Goal: Transaction & Acquisition: Book appointment/travel/reservation

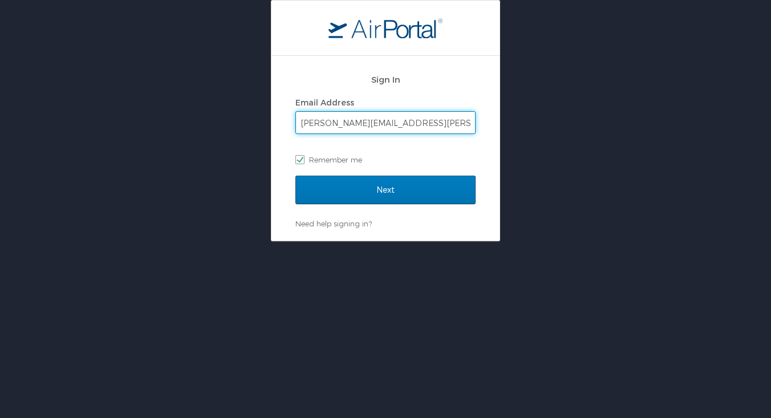
click at [386, 189] on input "Next" at bounding box center [385, 190] width 180 height 29
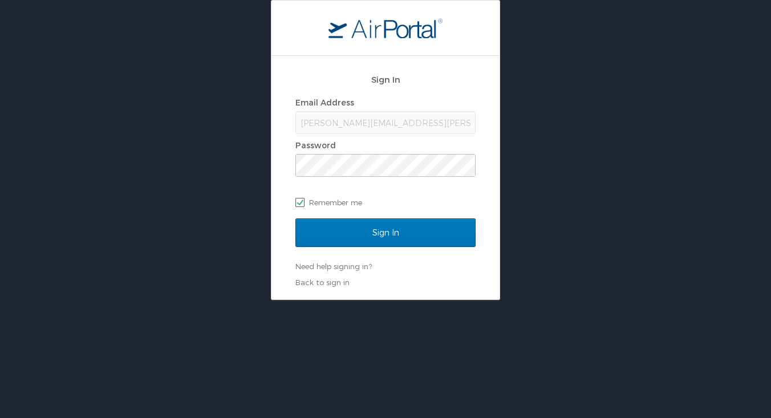
click at [386, 232] on input "Sign In" at bounding box center [385, 232] width 180 height 29
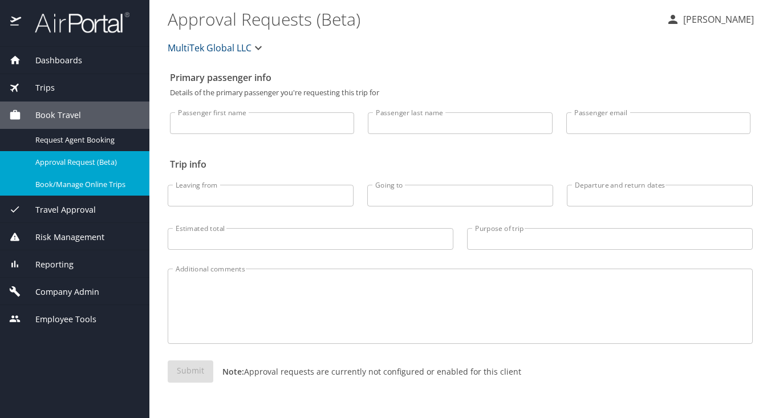
click at [66, 182] on span "Book/Manage Online Trips" at bounding box center [85, 184] width 100 height 11
click at [58, 183] on span "Book/Manage Online Trips" at bounding box center [85, 184] width 100 height 11
click at [61, 60] on span "Dashboards" at bounding box center [51, 60] width 61 height 13
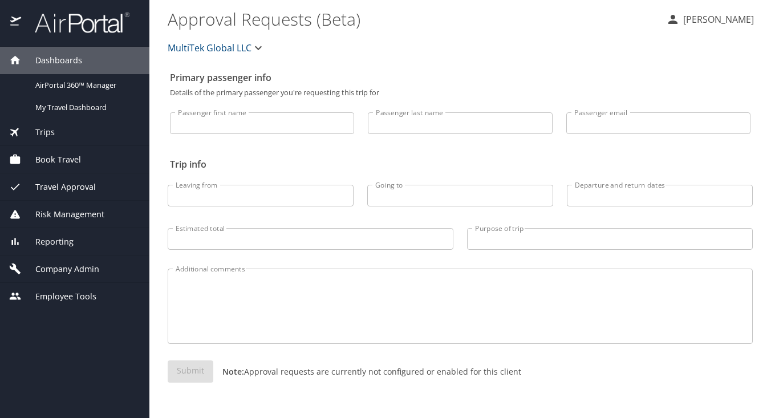
click at [47, 132] on span "Trips" at bounding box center [38, 132] width 34 height 13
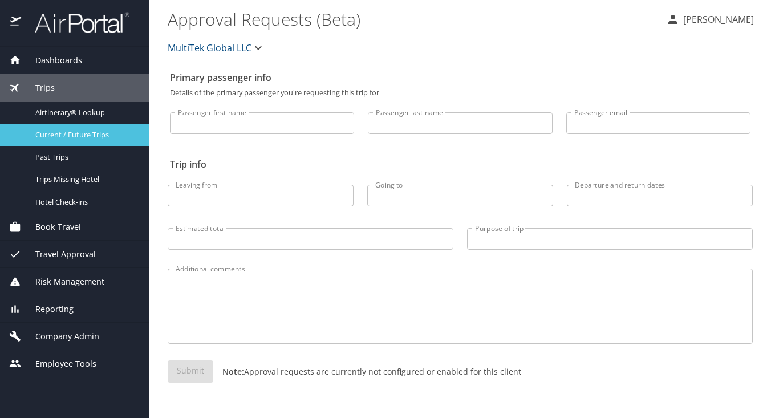
click at [59, 136] on span "Current / Future Trips" at bounding box center [85, 134] width 100 height 11
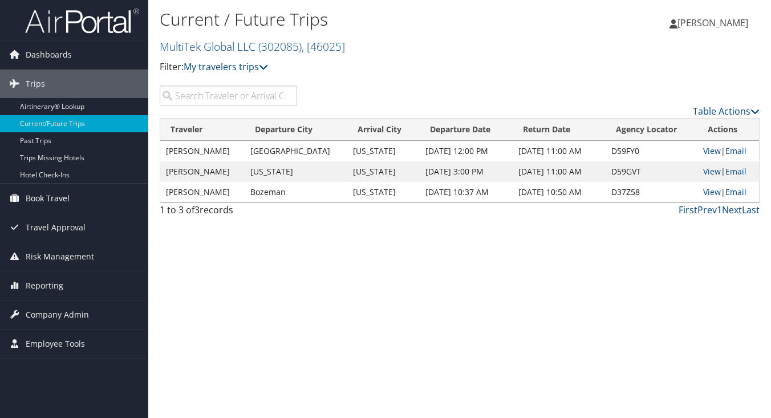
click at [43, 201] on span "Book Travel" at bounding box center [48, 198] width 44 height 29
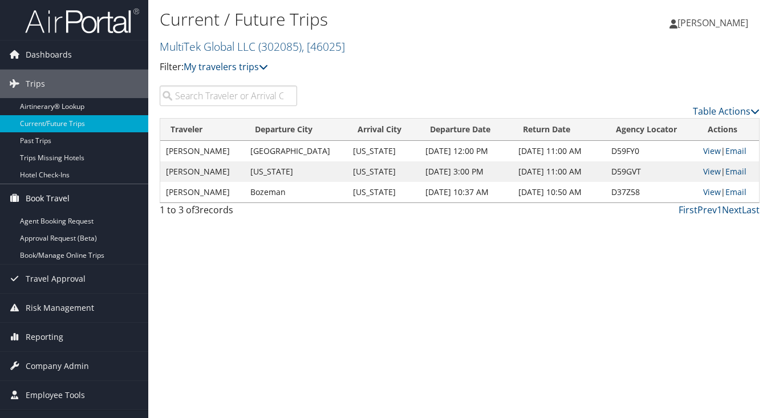
click at [43, 201] on span "Book Travel" at bounding box center [48, 198] width 44 height 29
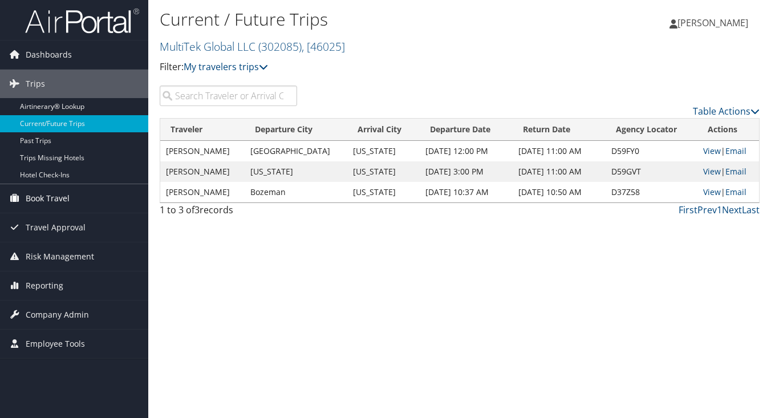
click at [58, 196] on span "Book Travel" at bounding box center [48, 198] width 44 height 29
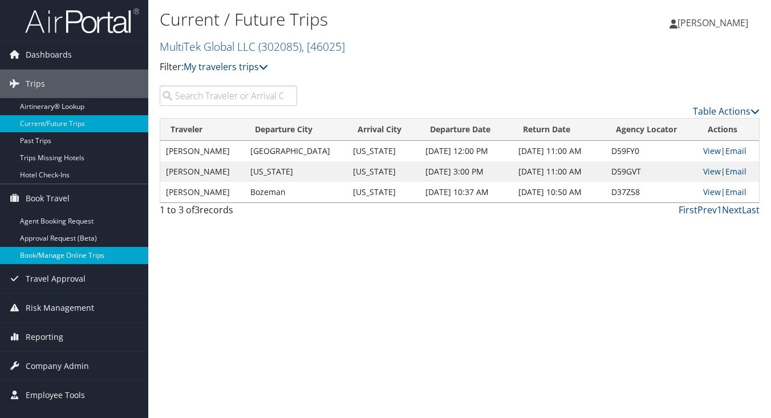
click at [58, 256] on link "Book/Manage Online Trips" at bounding box center [74, 255] width 148 height 17
